Goal: Navigation & Orientation: Find specific page/section

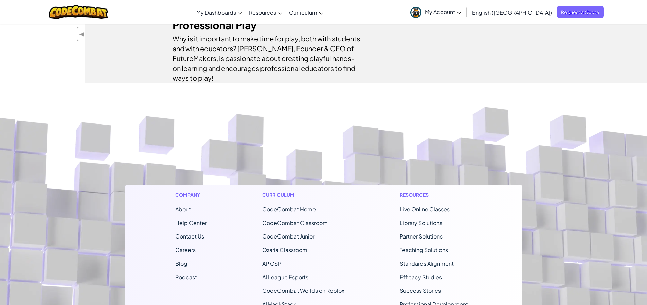
scroll to position [213, 0]
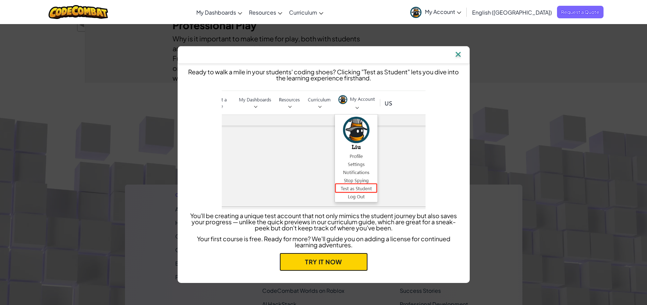
click at [295, 267] on link "Try it now" at bounding box center [323, 262] width 88 height 18
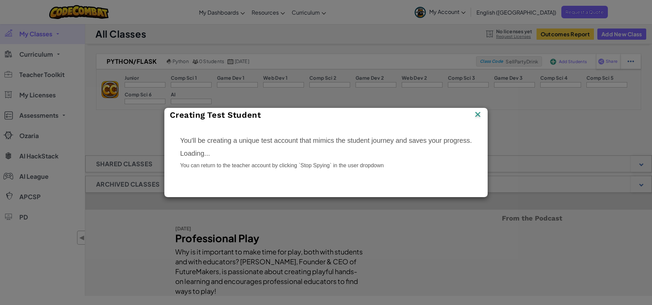
click at [475, 112] on img at bounding box center [477, 115] width 9 height 10
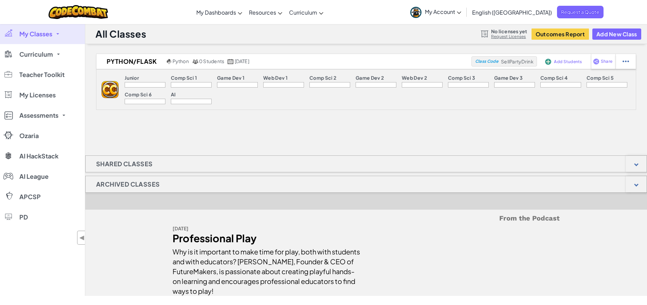
click at [111, 90] on img at bounding box center [110, 89] width 17 height 17
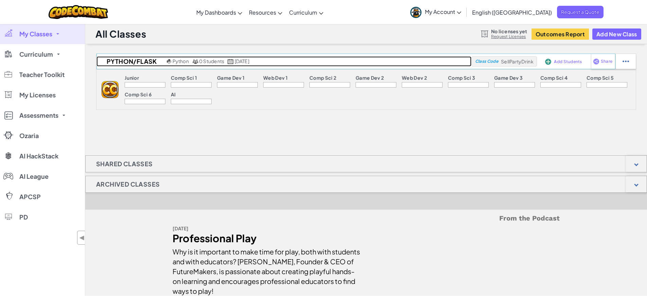
click at [249, 63] on span "[DATE]" at bounding box center [242, 61] width 15 height 6
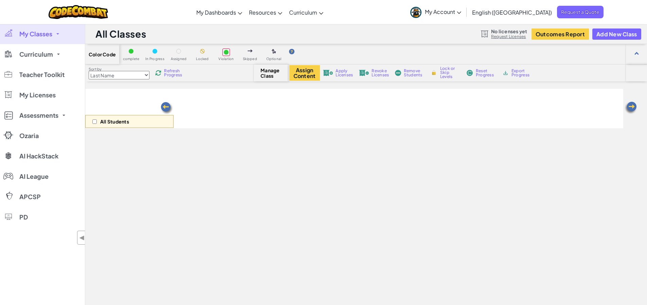
select select "560f1a9f22961295f9427742"
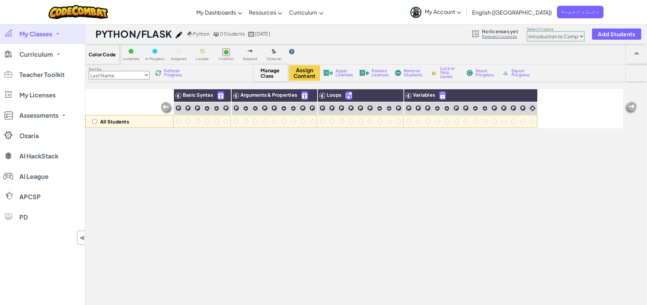
click at [155, 36] on h1 "PYTHON/FLASK" at bounding box center [133, 34] width 77 height 13
click at [44, 37] on span "My Classes" at bounding box center [35, 34] width 33 height 6
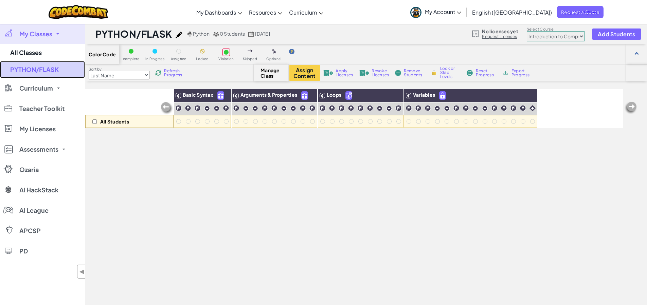
click at [32, 77] on link "PYTHON/FLASK" at bounding box center [42, 69] width 85 height 17
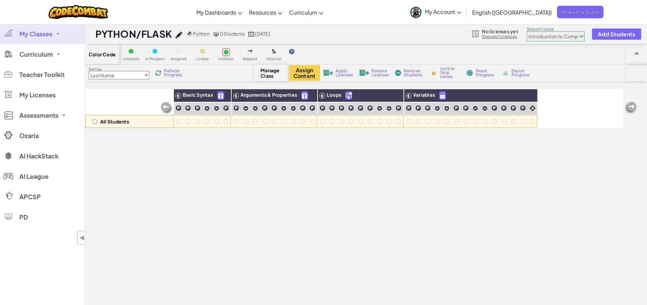
click at [65, 33] on link "My Classes" at bounding box center [42, 34] width 85 height 20
